Goal: Task Accomplishment & Management: Manage account settings

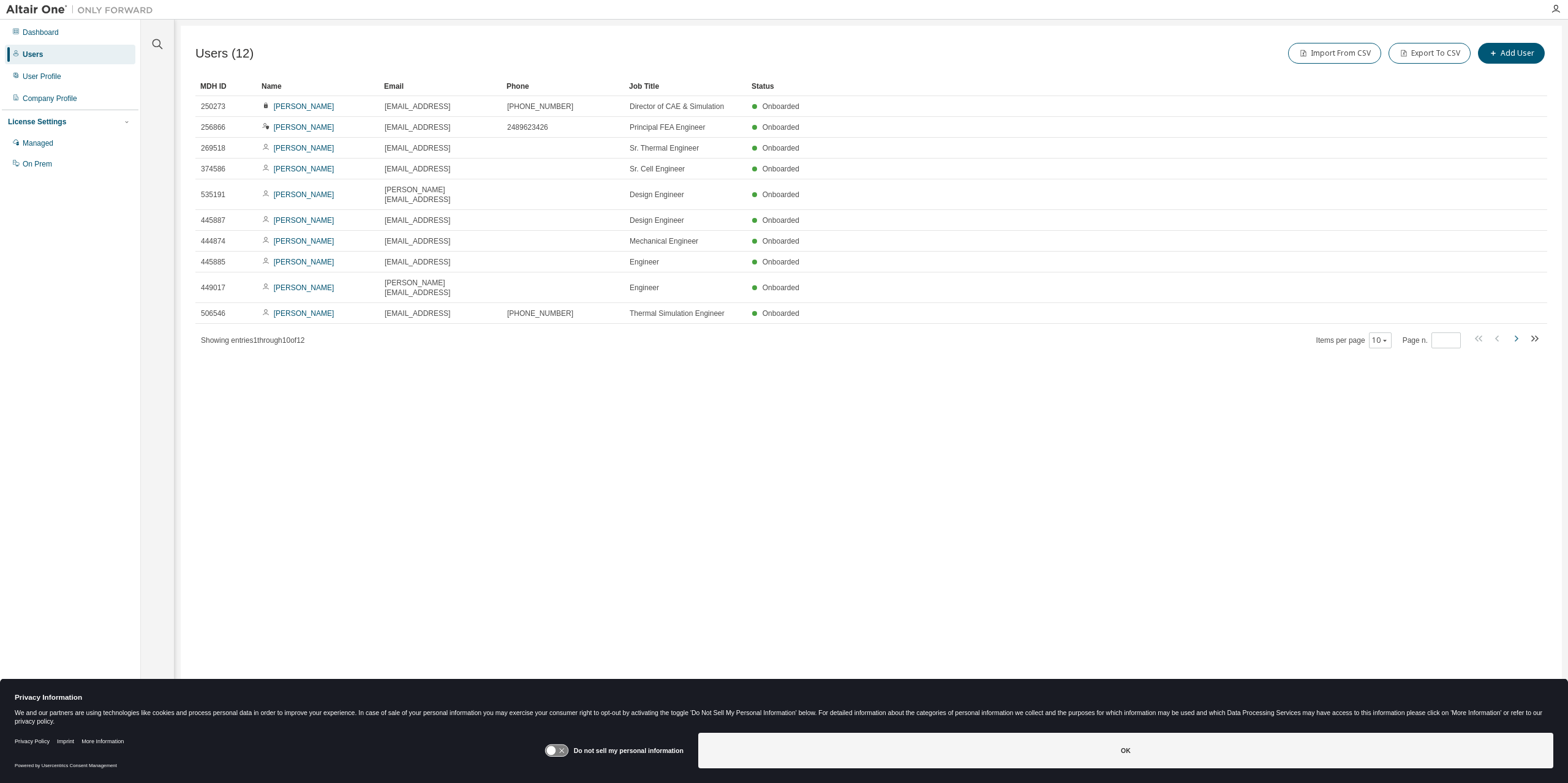
click at [1517, 331] on icon "button" at bounding box center [1516, 339] width 15 height 15
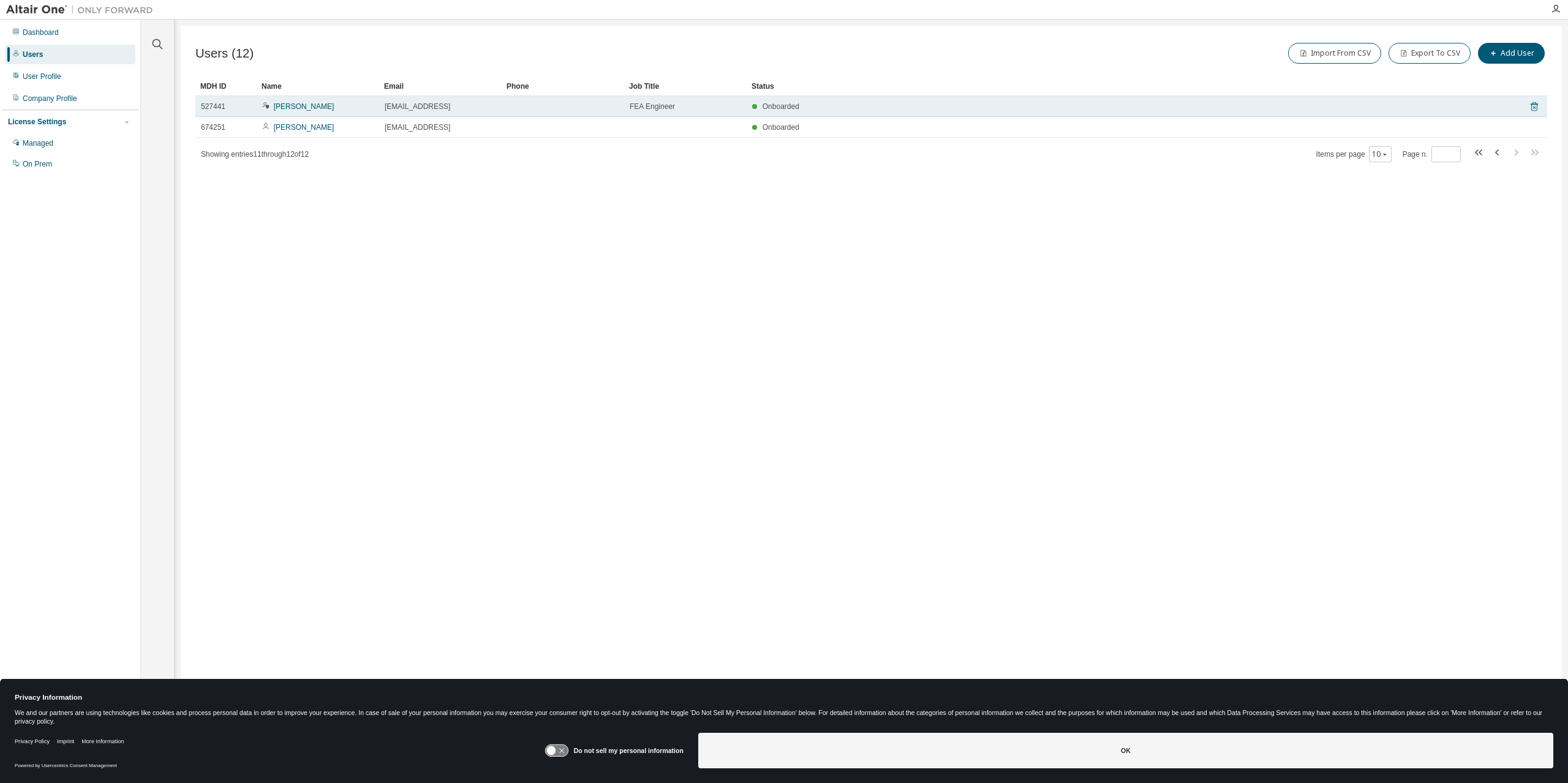
click at [1532, 104] on icon at bounding box center [1535, 106] width 8 height 9
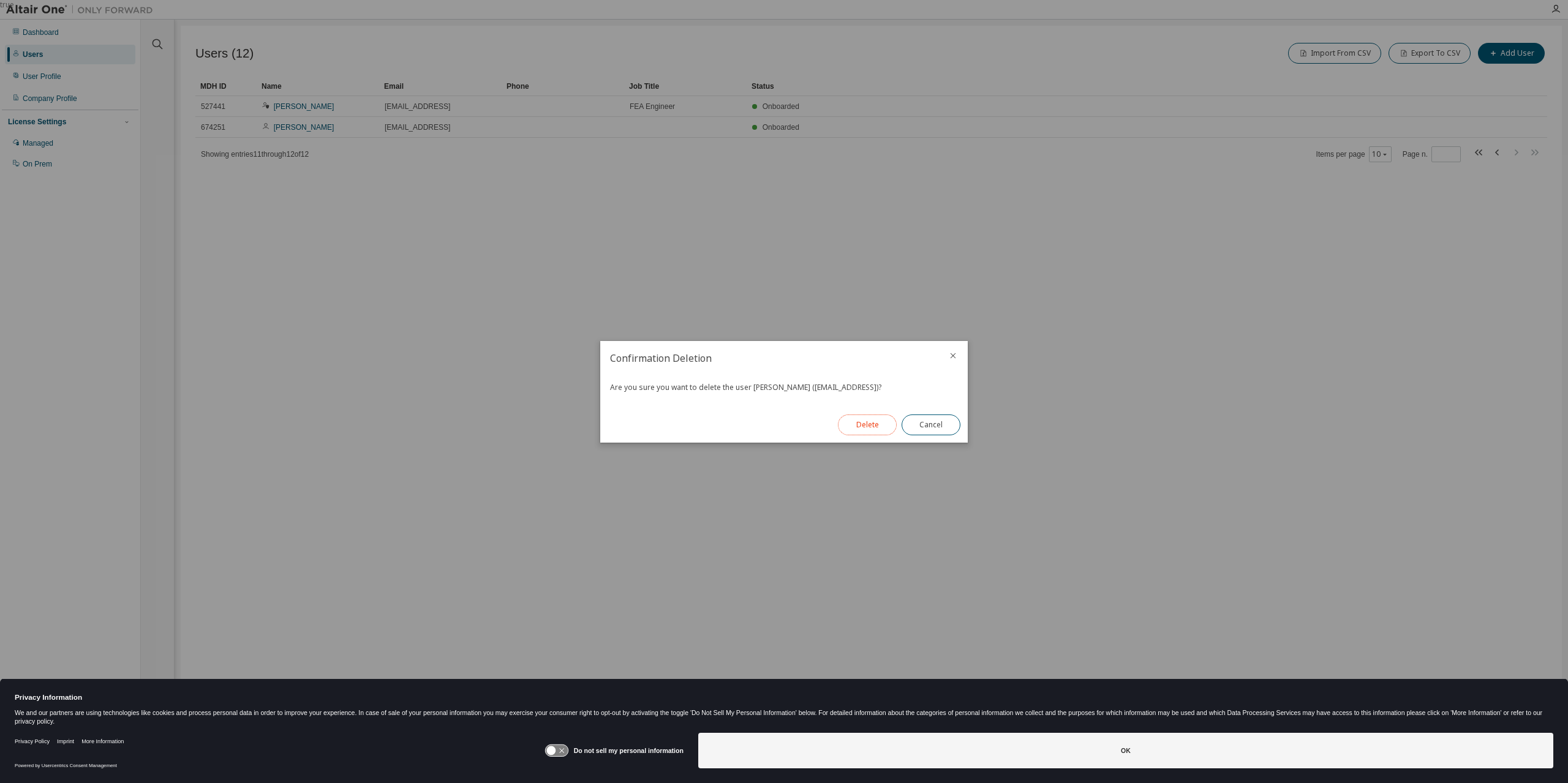
click at [866, 422] on button "Delete" at bounding box center [867, 425] width 59 height 20
click at [934, 422] on button "Close" at bounding box center [931, 425] width 59 height 20
click at [935, 429] on button "Close" at bounding box center [931, 425] width 59 height 20
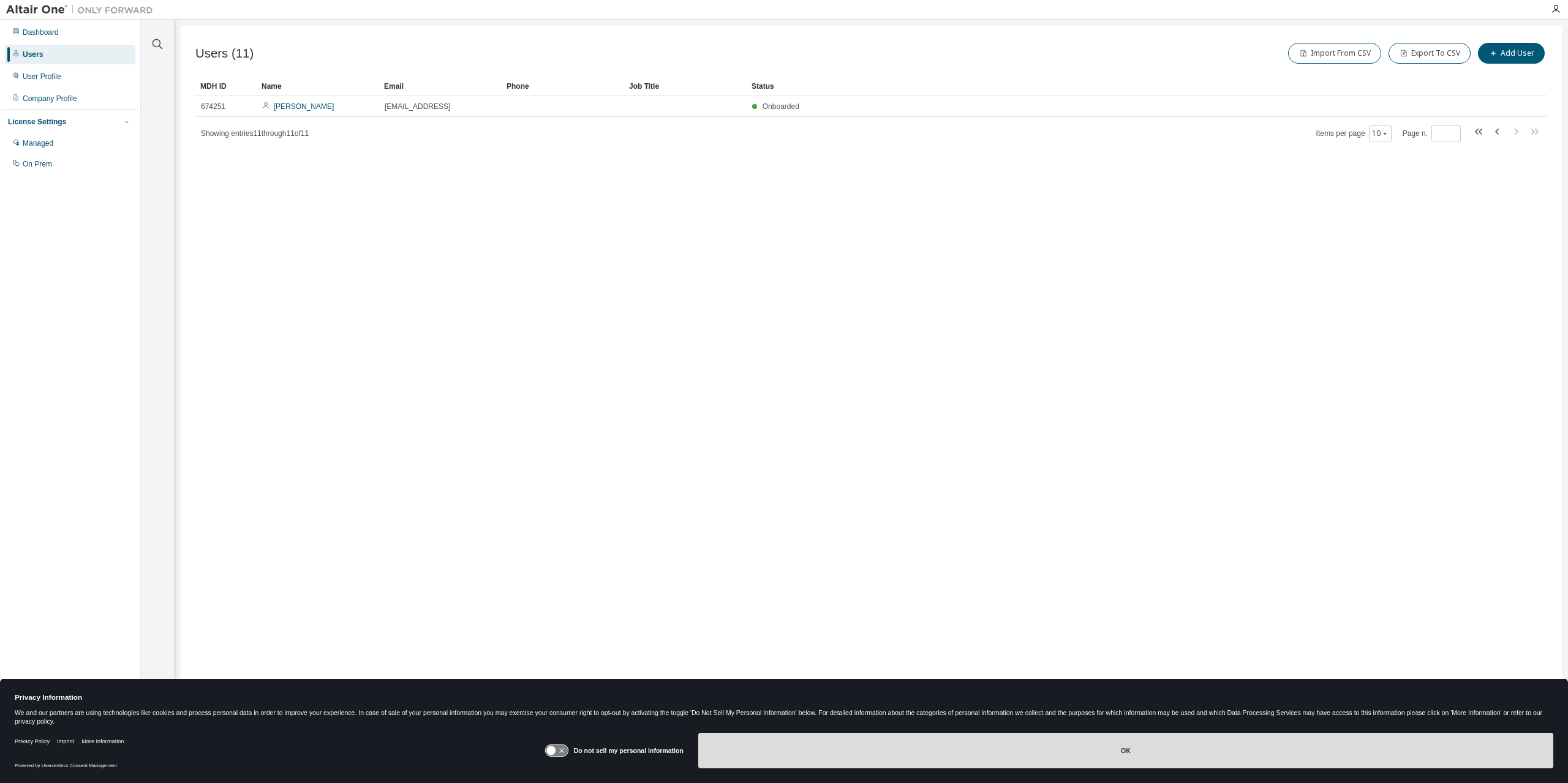
click at [984, 759] on button "OK" at bounding box center [1126, 751] width 855 height 35
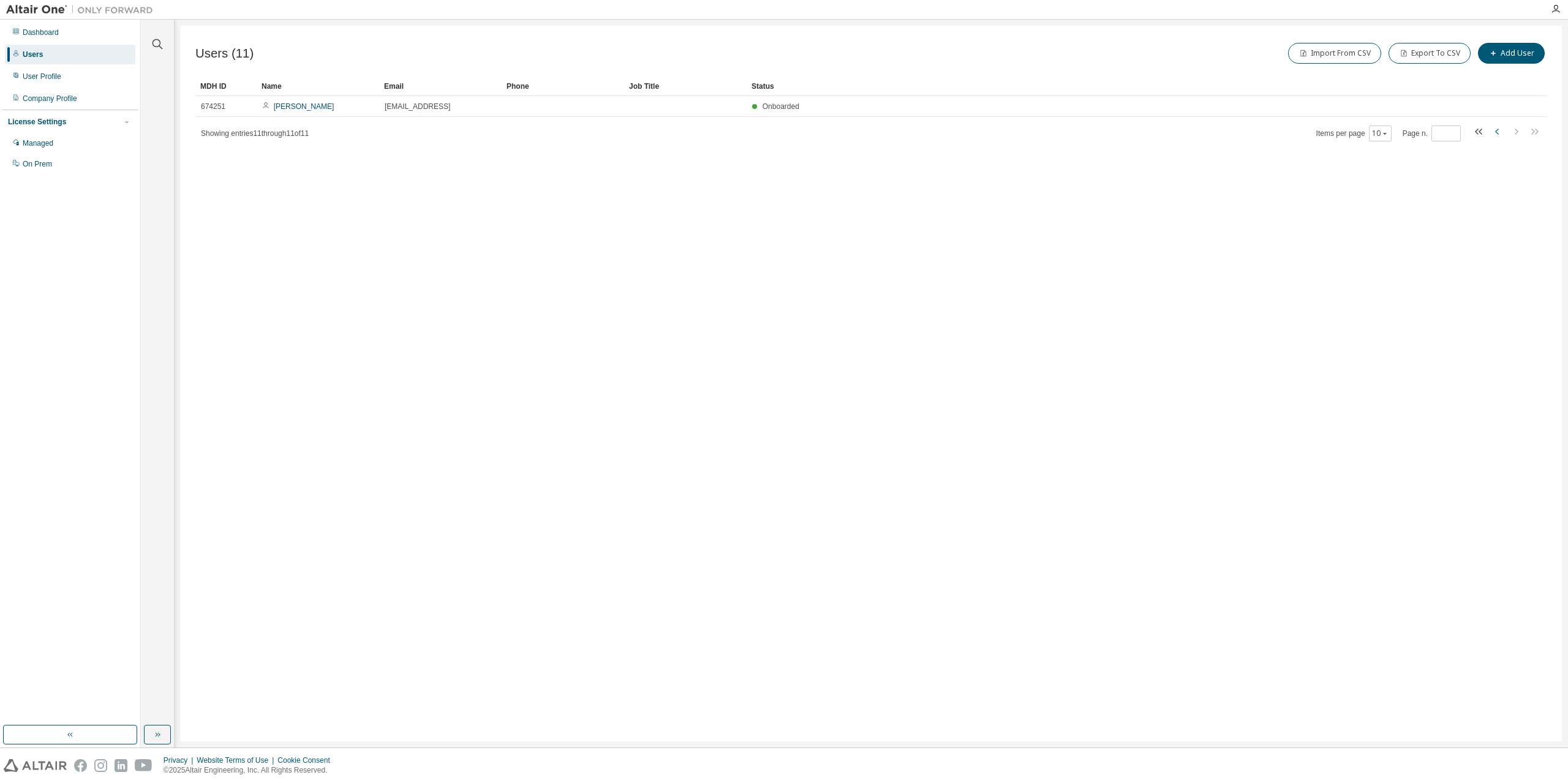
click at [1498, 130] on icon "button" at bounding box center [1498, 132] width 15 height 15
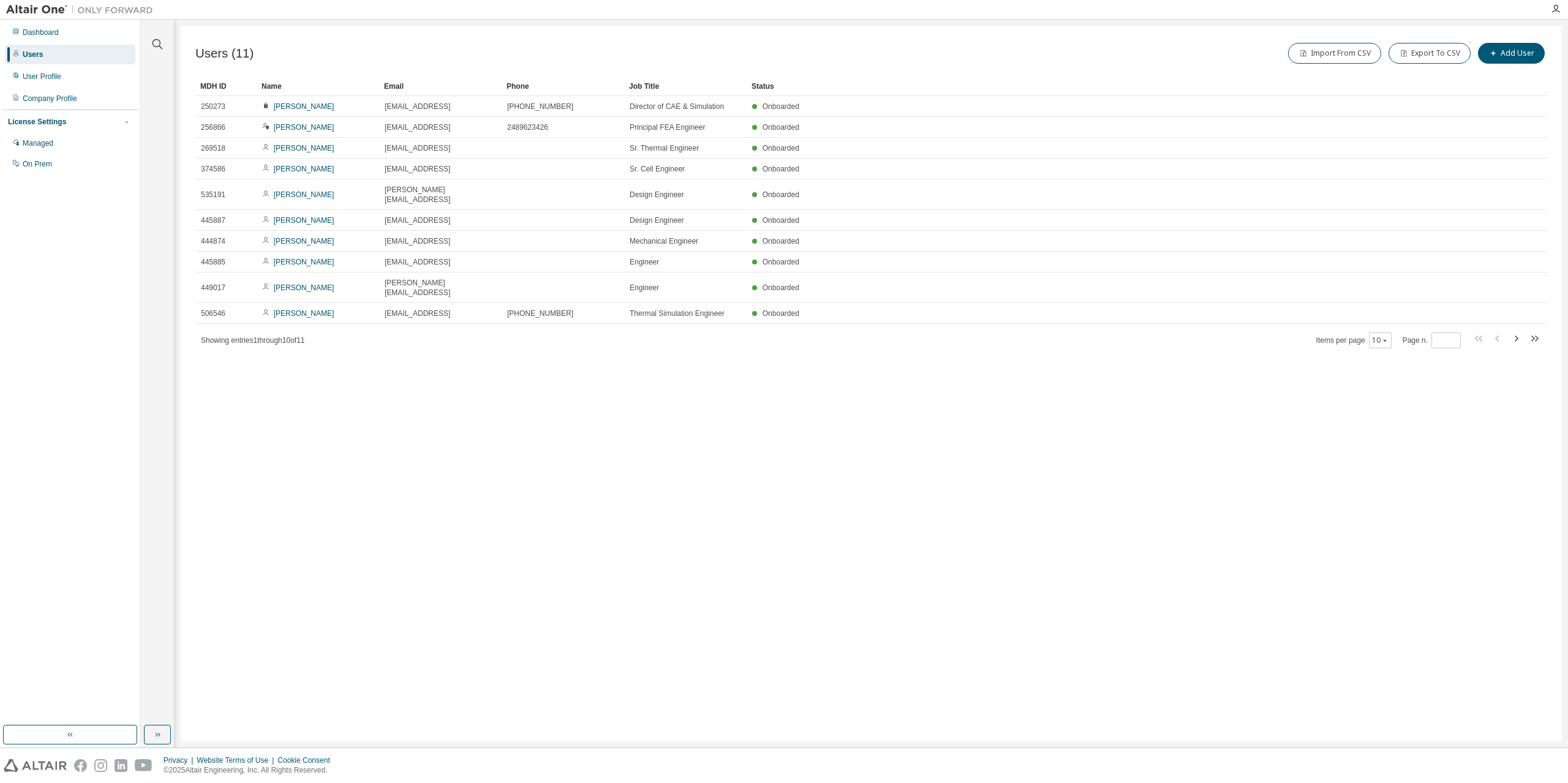
click at [503, 487] on div "Users (11) Import From CSV Export To CSV Add User Clear Load Save Save As Field…" at bounding box center [871, 384] width 1382 height 716
click at [1515, 331] on icon "button" at bounding box center [1516, 339] width 15 height 15
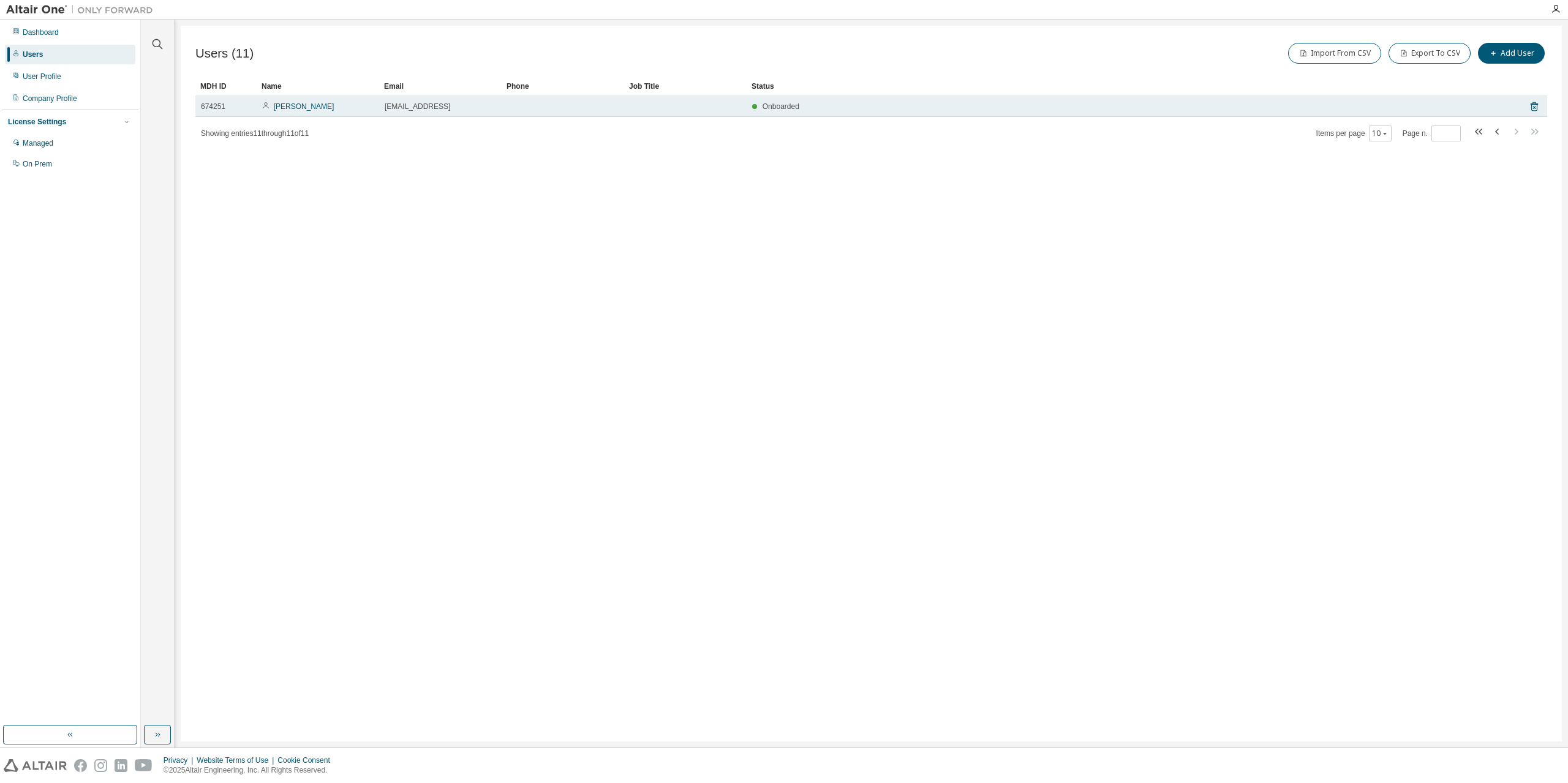
click at [1051, 110] on div "Onboarded" at bounding box center [1118, 106] width 731 height 10
click at [295, 106] on link "[PERSON_NAME]" at bounding box center [304, 106] width 61 height 9
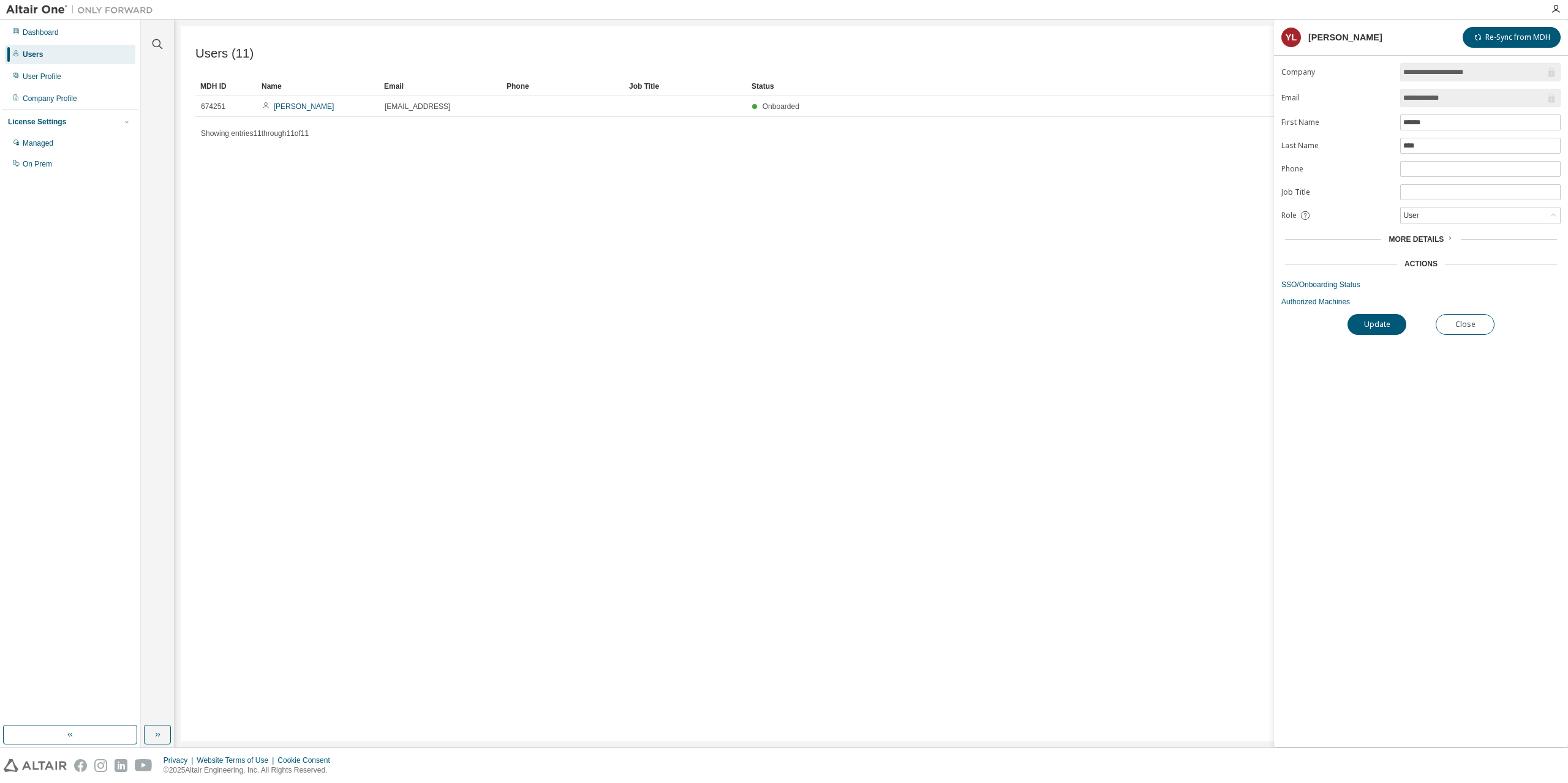
type input "*"
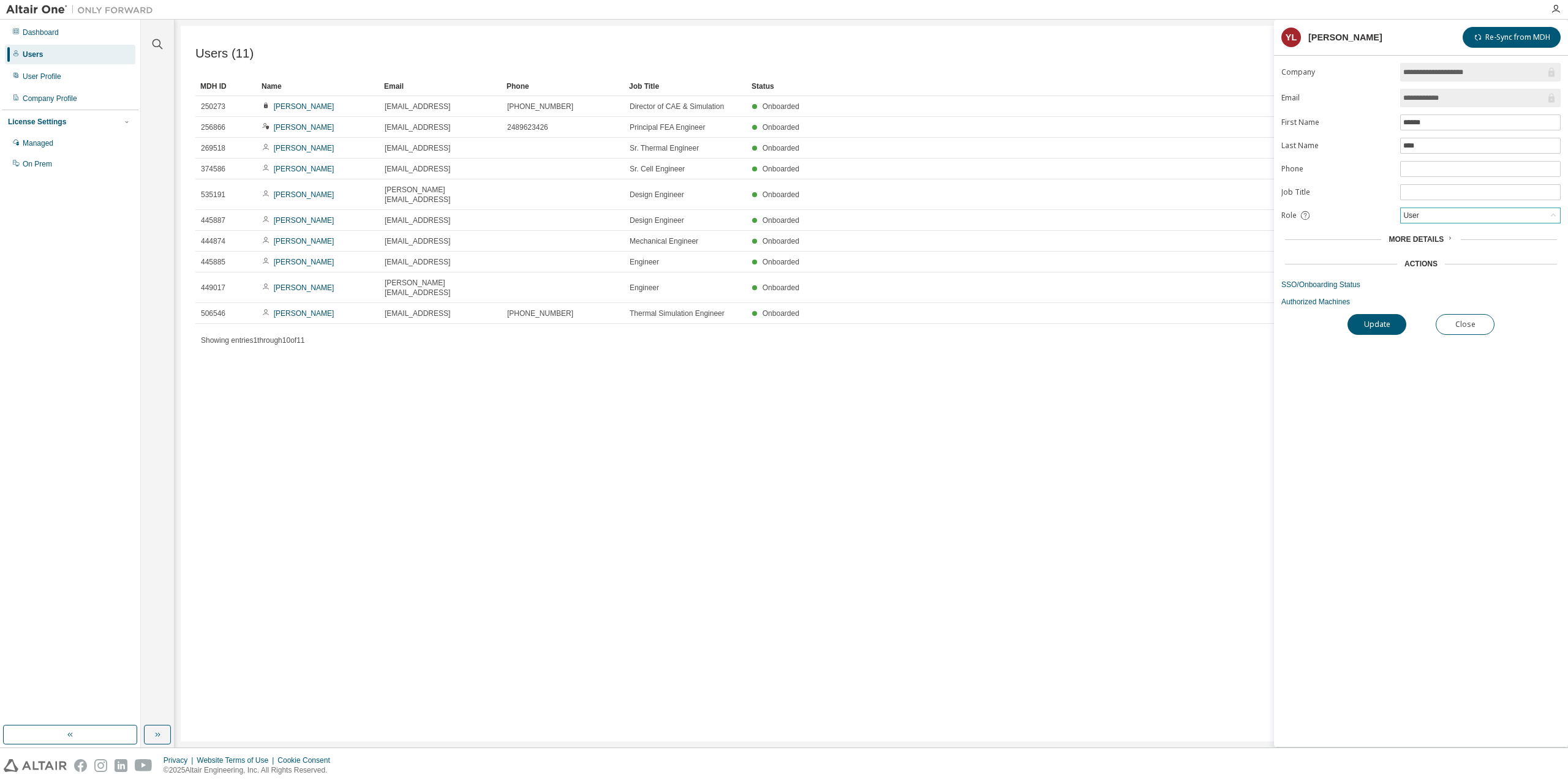
click at [1457, 212] on div "User" at bounding box center [1481, 216] width 159 height 15
click at [1143, 418] on div "Users (11) Import From CSV Export To CSV Add User Clear Load Save Save As Field…" at bounding box center [871, 384] width 1382 height 716
click at [1447, 235] on icon at bounding box center [1450, 238] width 8 height 8
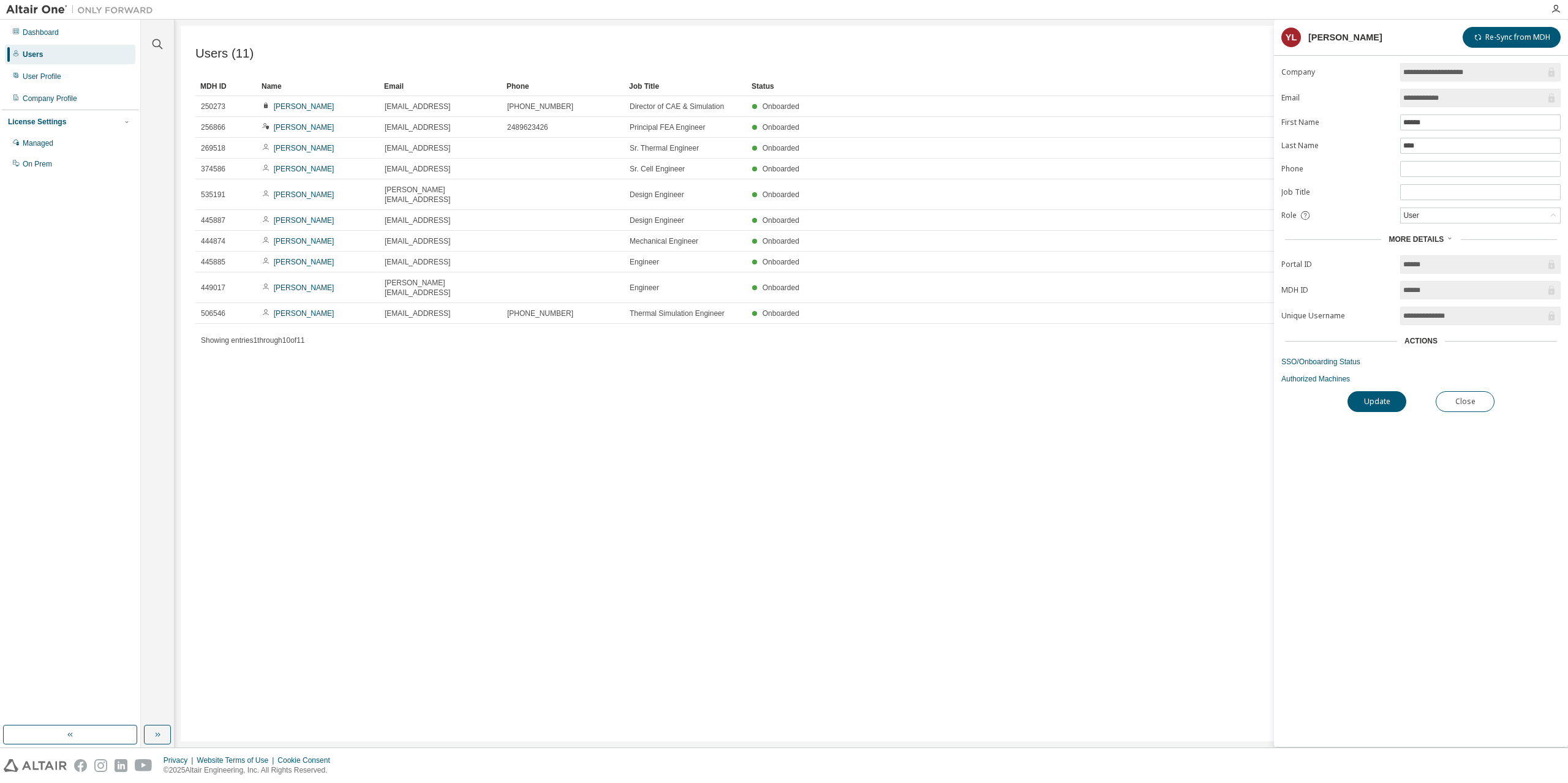
click at [1429, 336] on div "Actions" at bounding box center [1421, 341] width 33 height 10
drag, startPoint x: 607, startPoint y: 640, endPoint x: 533, endPoint y: 748, distance: 130.9
click at [1190, 464] on div "Users (11) Import From CSV Export To CSV Add User Clear Load Save Save As Field…" at bounding box center [871, 384] width 1382 height 716
click at [1448, 210] on div "User" at bounding box center [1481, 216] width 159 height 15
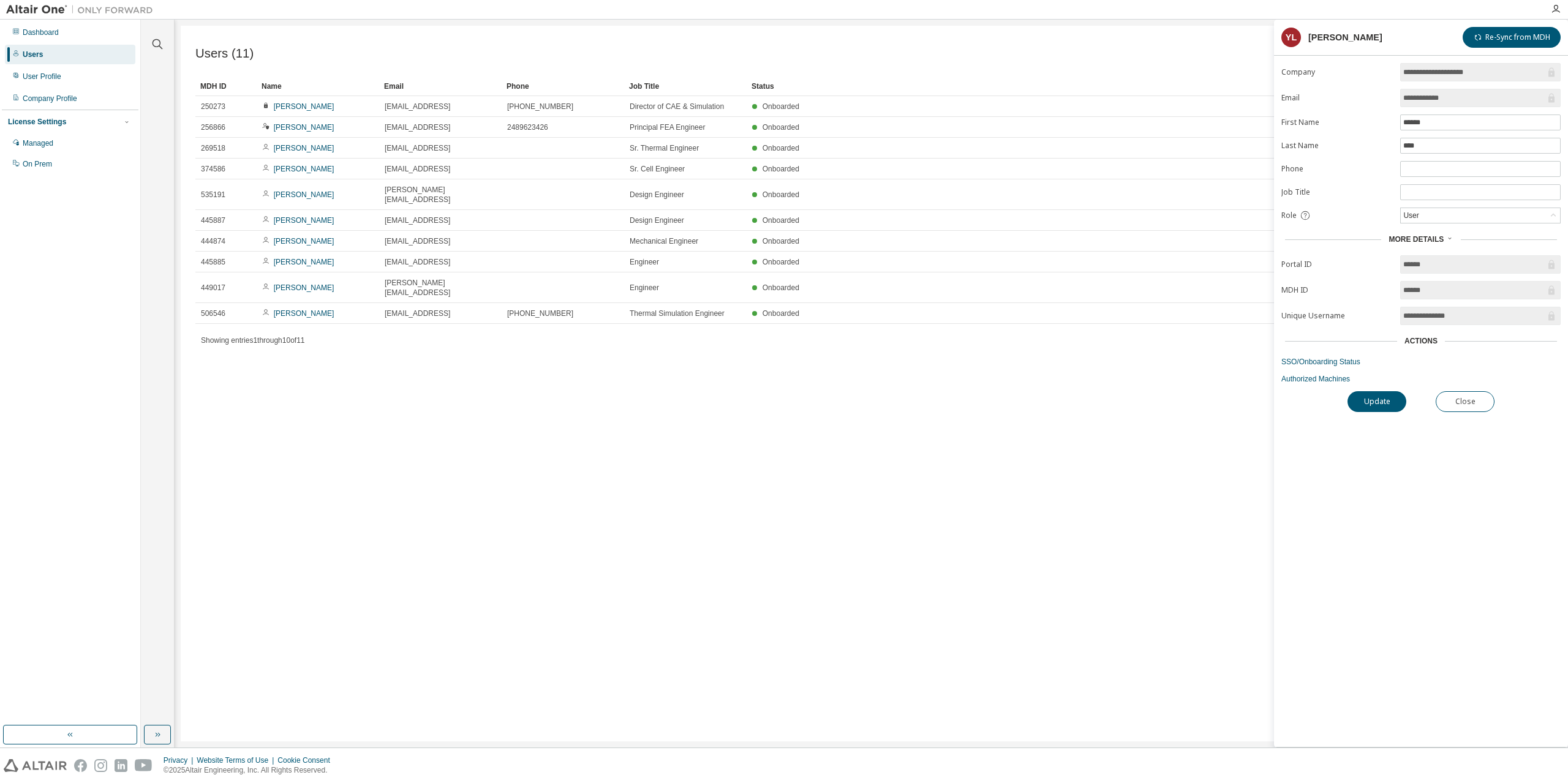
click at [1071, 486] on div "Users (11) Import From CSV Export To CSV Add User Clear Load Save Save As Field…" at bounding box center [871, 384] width 1382 height 716
click at [1463, 397] on button "Close" at bounding box center [1466, 401] width 59 height 20
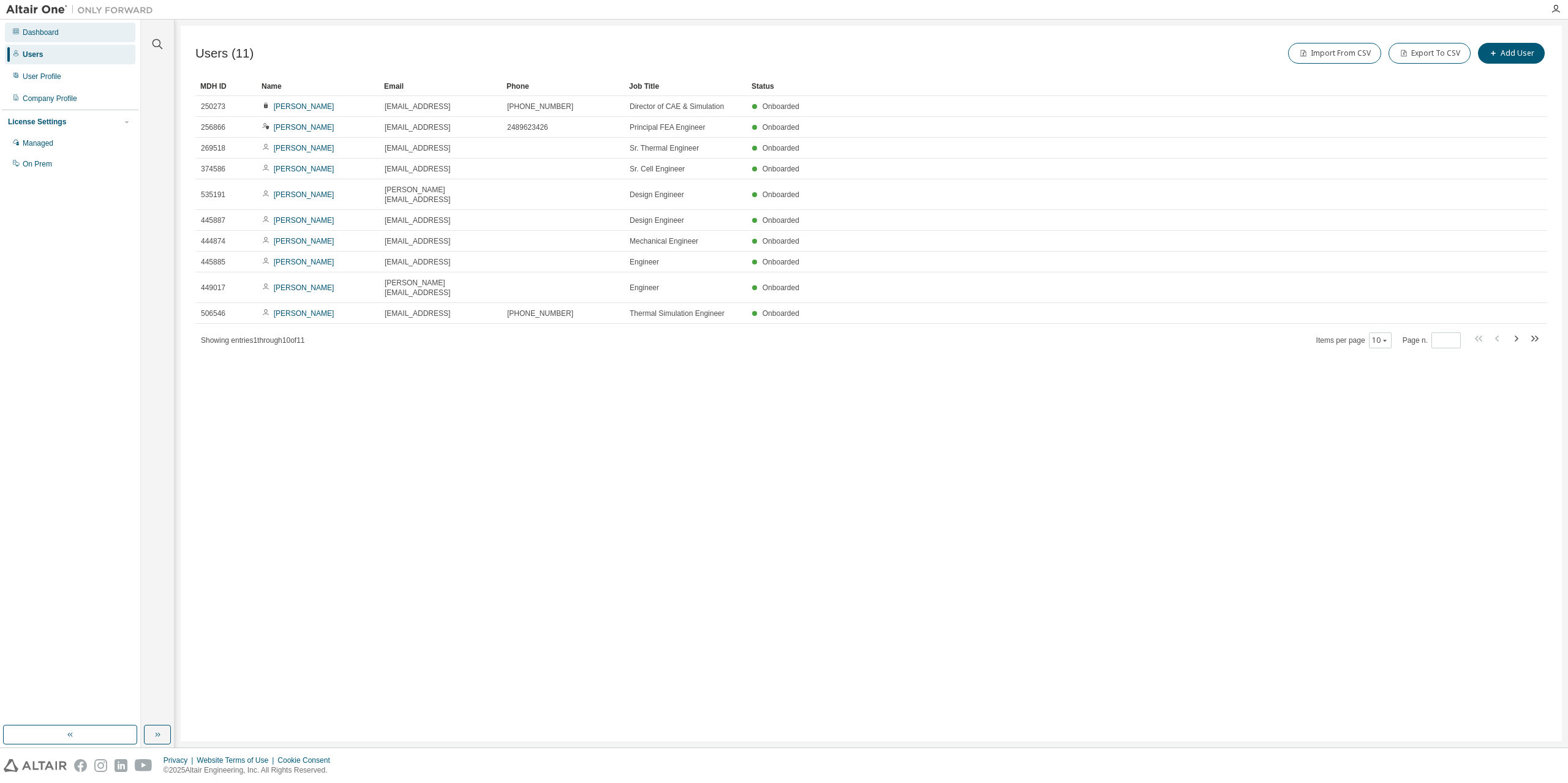
click at [38, 31] on div "Dashboard" at bounding box center [40, 32] width 36 height 10
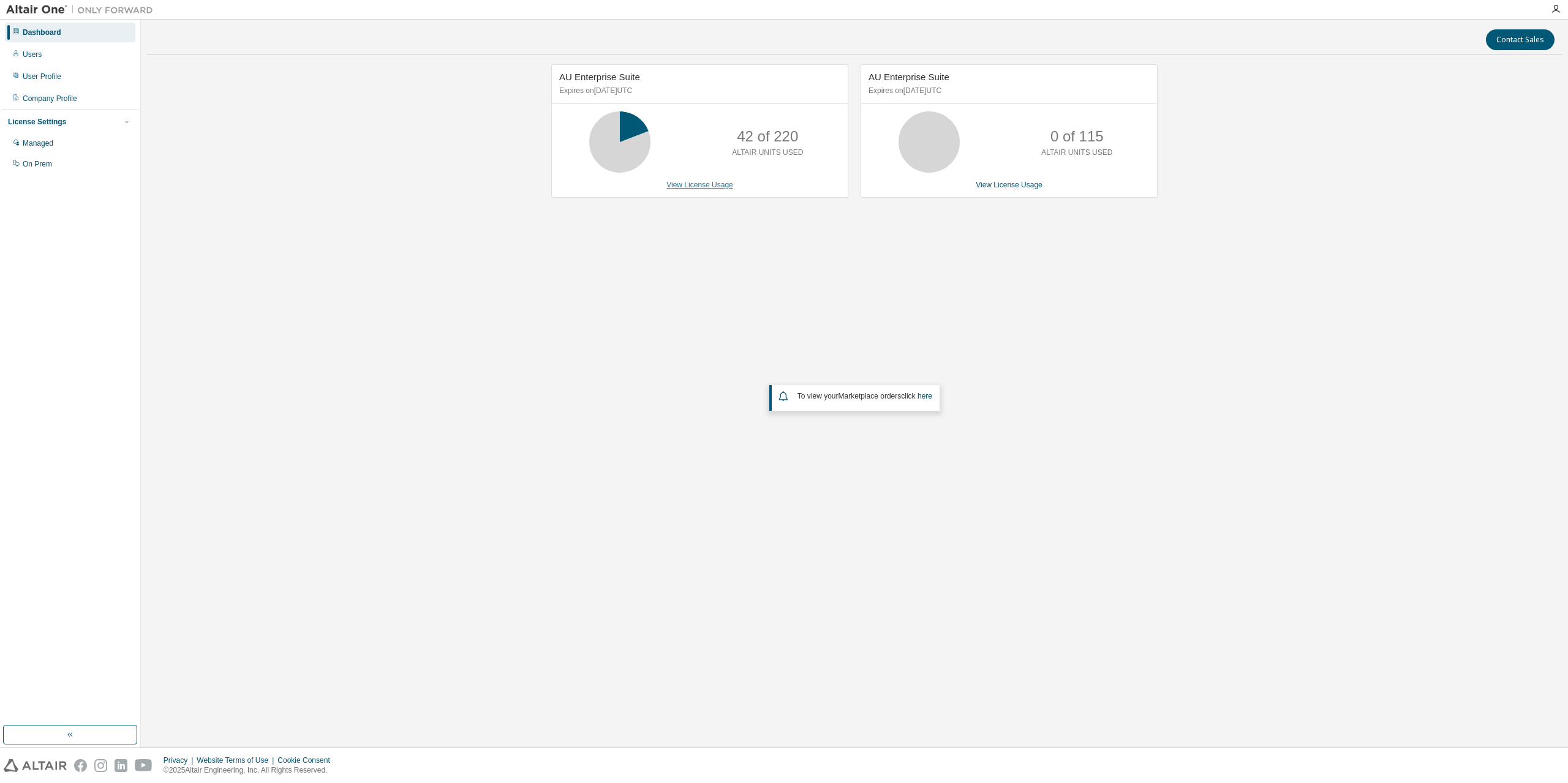
click at [684, 184] on link "View License Usage" at bounding box center [700, 185] width 67 height 9
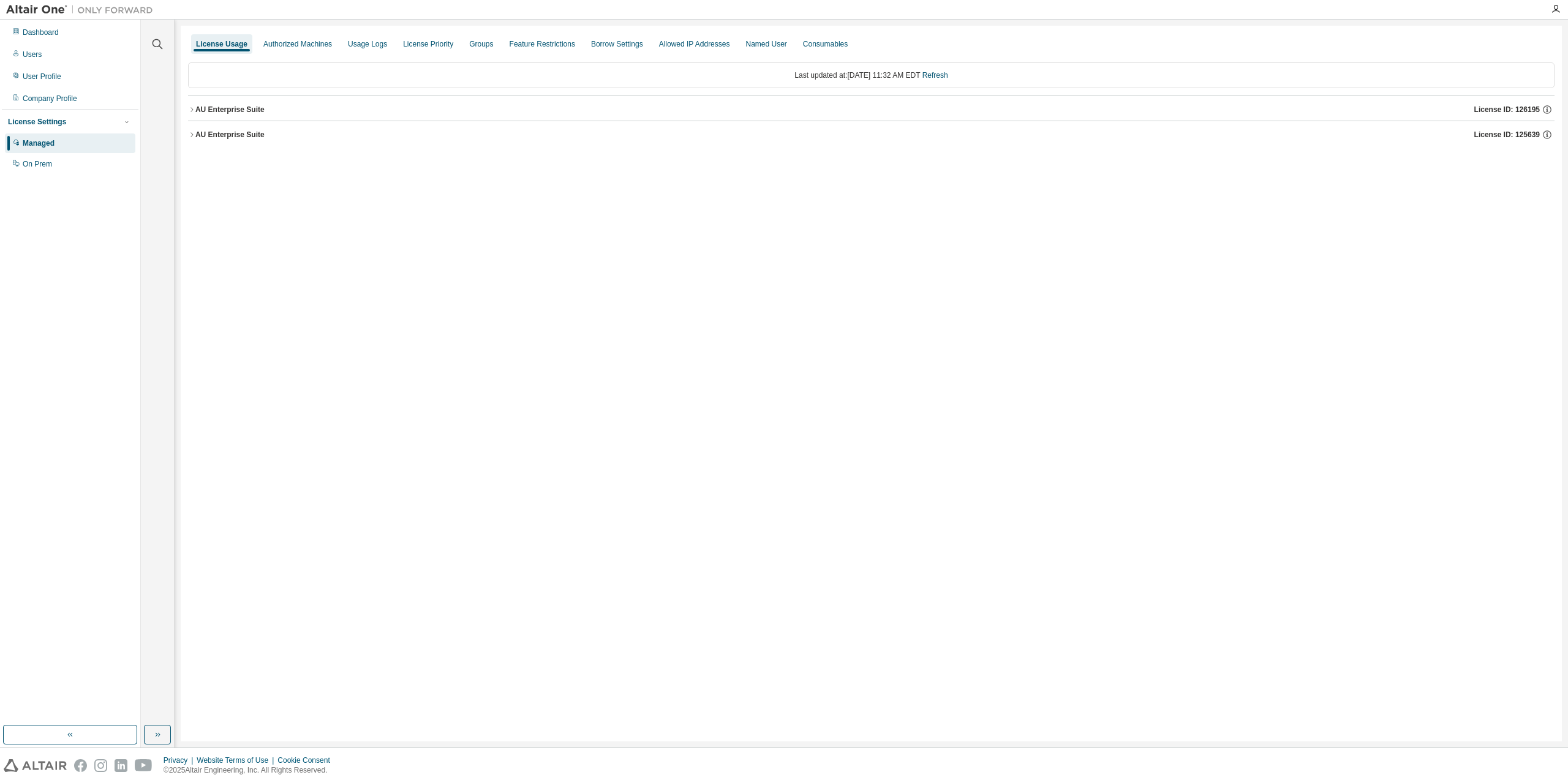
click at [190, 106] on icon "button" at bounding box center [191, 109] width 8 height 8
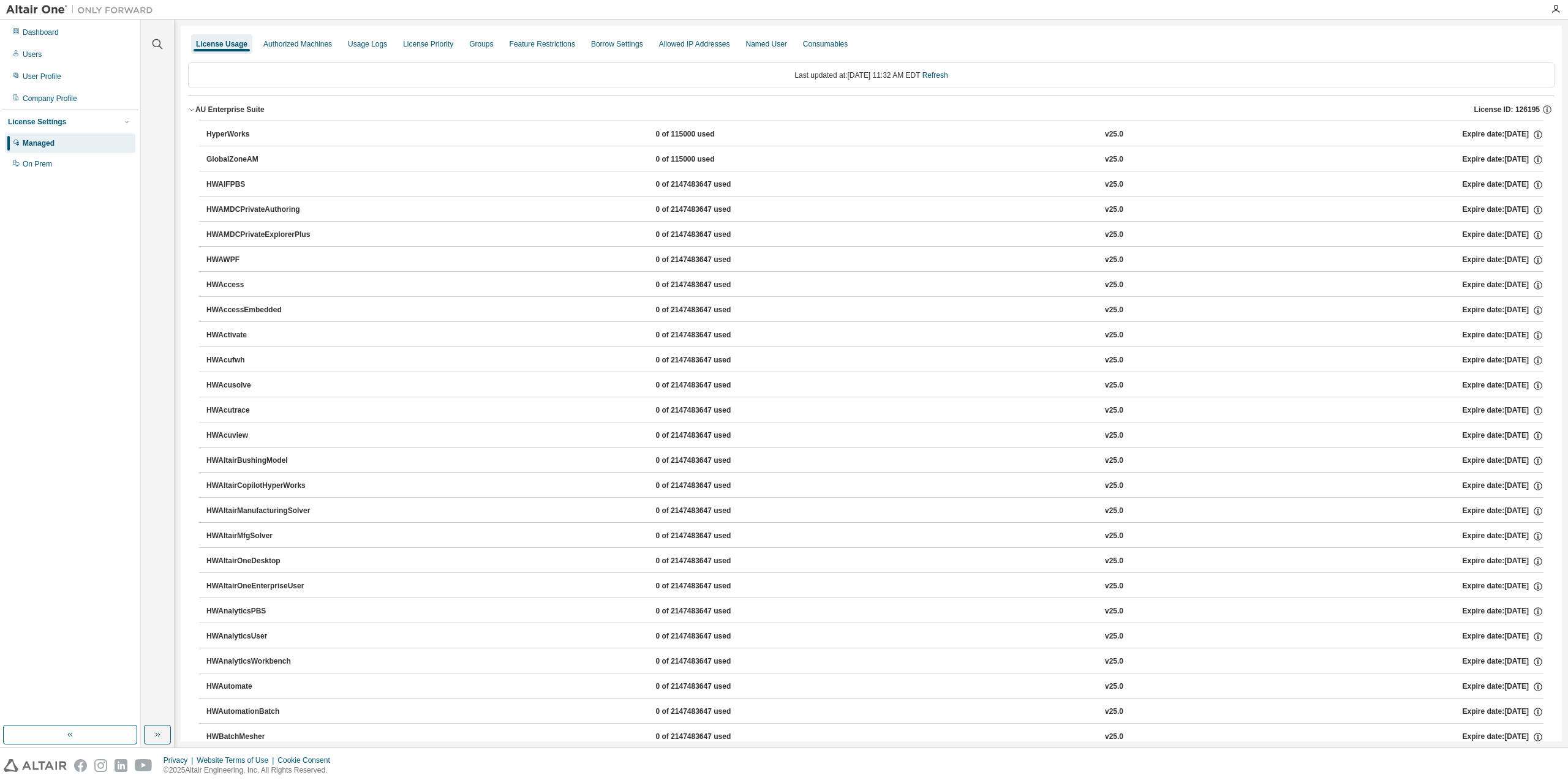
click at [190, 106] on icon "button" at bounding box center [191, 109] width 8 height 8
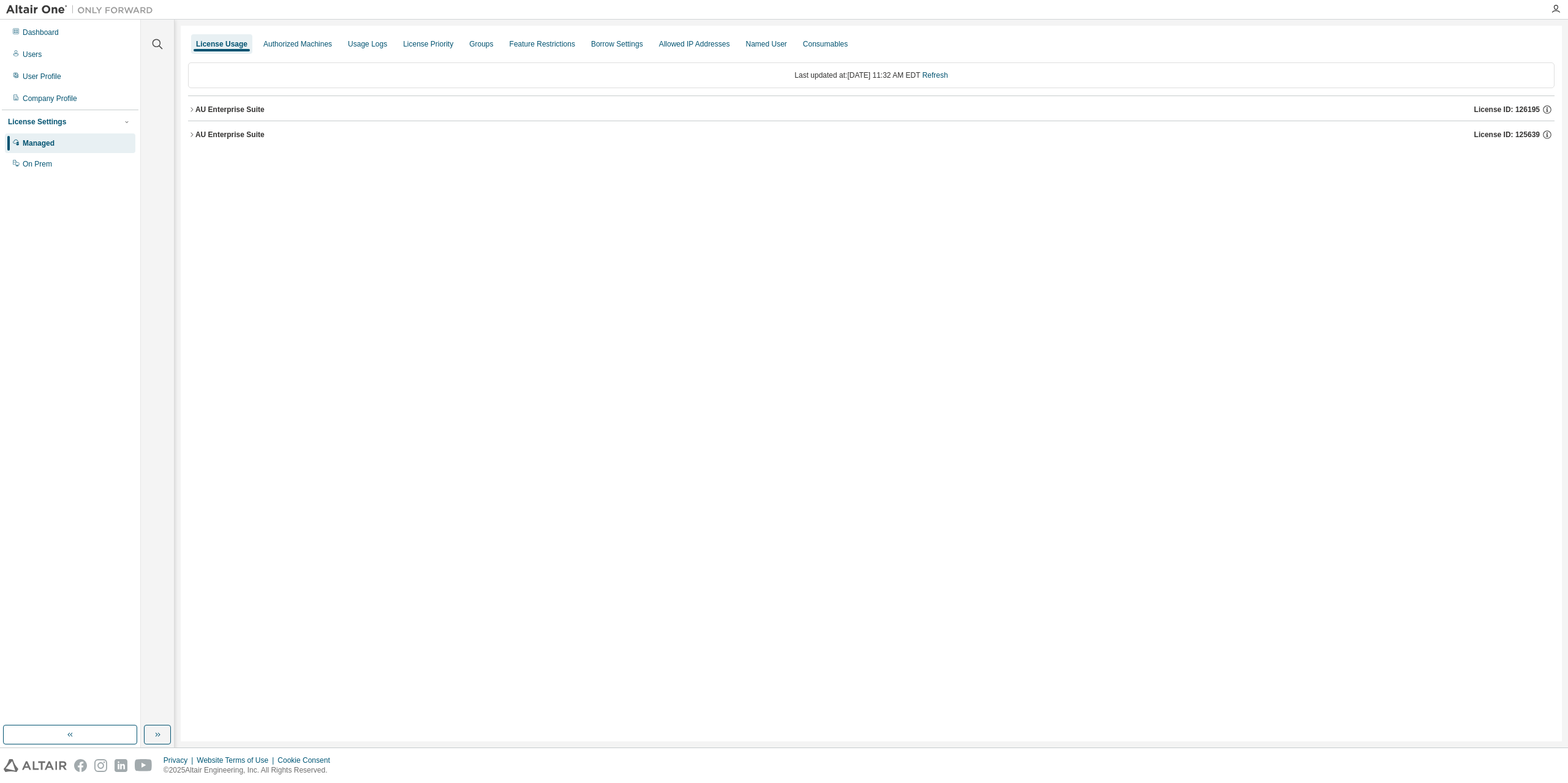
click at [193, 135] on icon "button" at bounding box center [191, 134] width 8 height 8
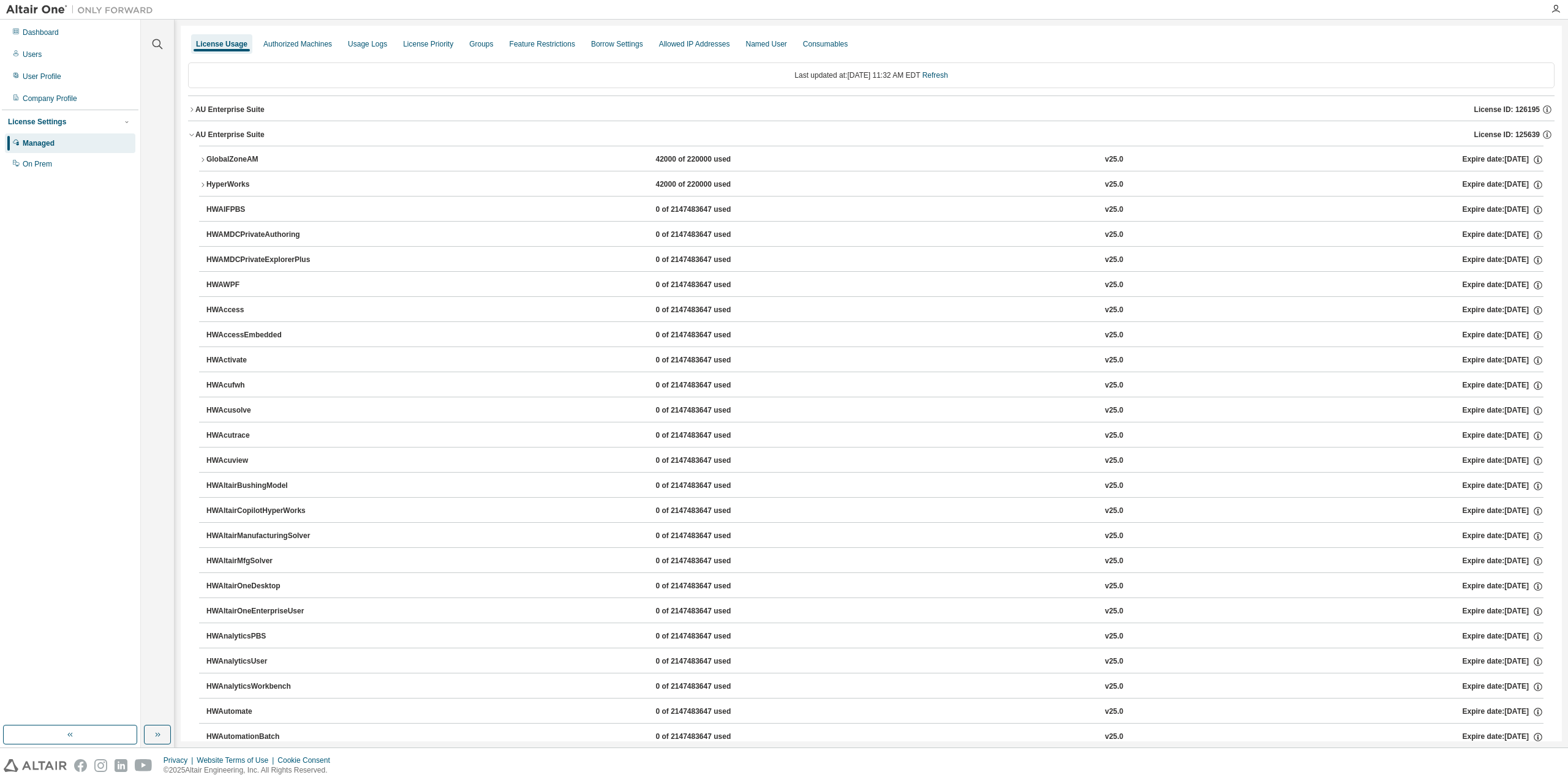
click at [202, 160] on icon "button" at bounding box center [203, 160] width 3 height 4
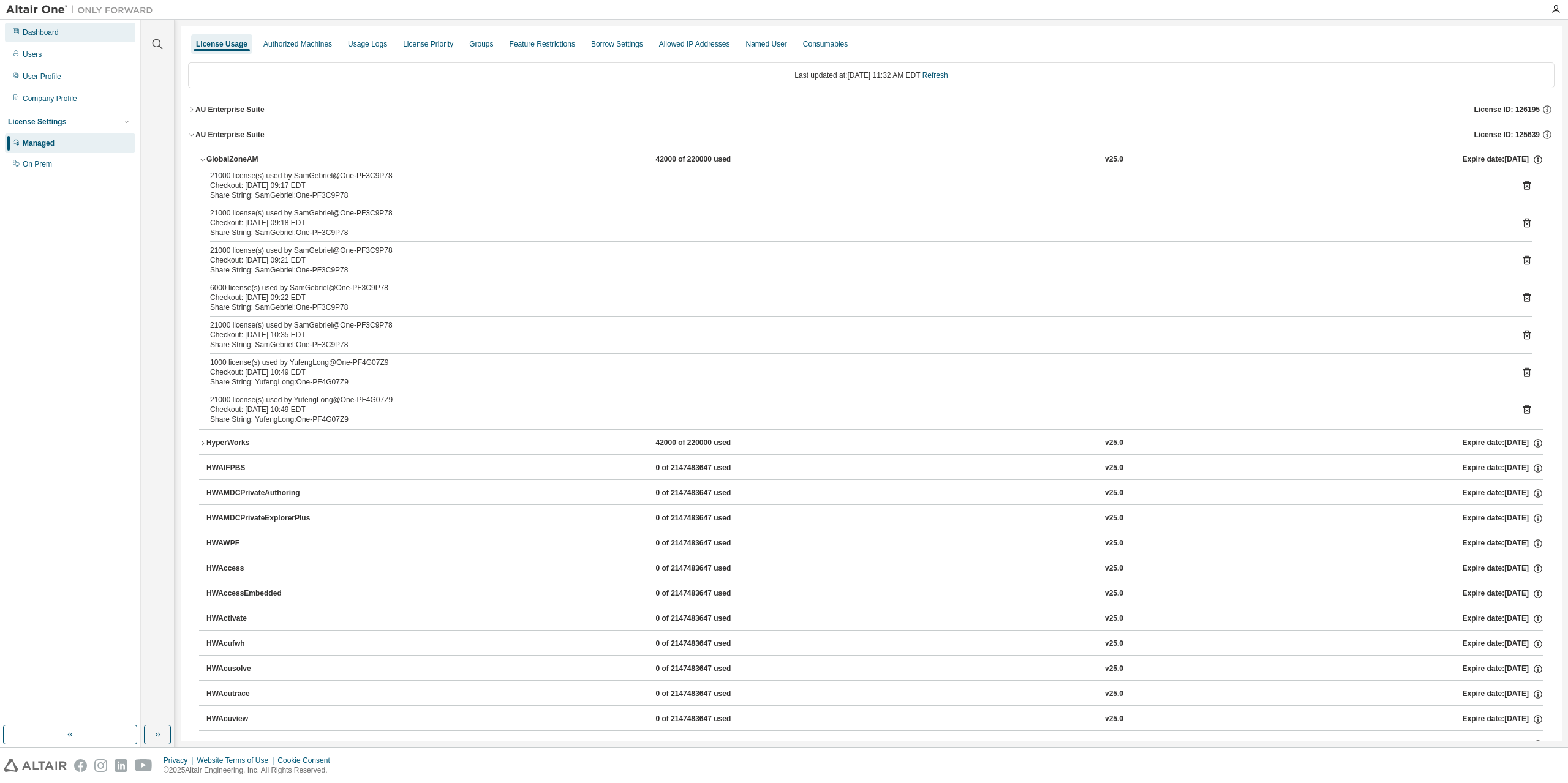
click at [48, 30] on div "Dashboard" at bounding box center [40, 32] width 36 height 10
